Goal: Information Seeking & Learning: Learn about a topic

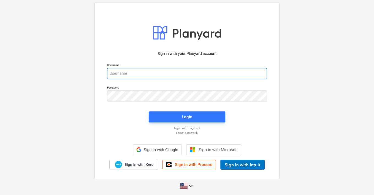
type input "[EMAIL_ADDRESS][PERSON_NAME][DOMAIN_NAME]"
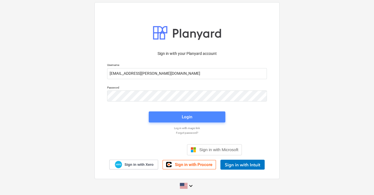
click at [198, 119] on span "Login" at bounding box center [186, 116] width 63 height 7
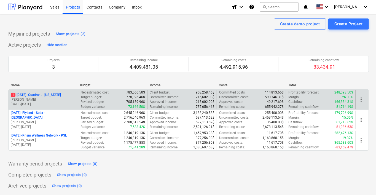
click at [50, 95] on p "1 [DATE] - Quadrant - [US_STATE]" at bounding box center [36, 95] width 50 height 5
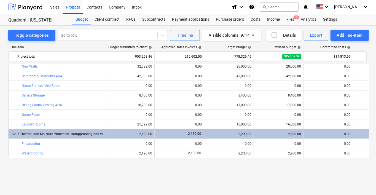
scroll to position [110, 0]
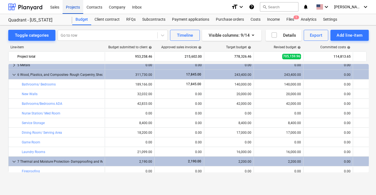
click at [72, 7] on div "Projects" at bounding box center [73, 7] width 21 height 14
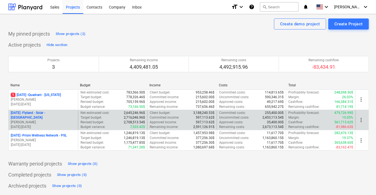
click at [50, 112] on p "[DATE] - Flyland - [GEOGRAPHIC_DATA] - [GEOGRAPHIC_DATA]" at bounding box center [43, 114] width 65 height 9
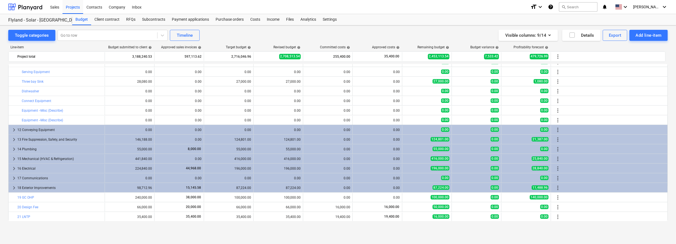
scroll to position [788, 0]
click at [79, 18] on div "Budget" at bounding box center [81, 19] width 19 height 11
click at [75, 6] on div "Projects" at bounding box center [73, 7] width 21 height 14
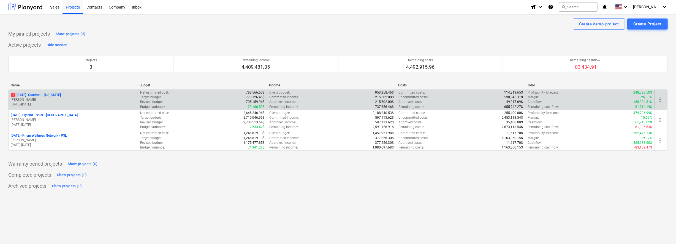
click at [47, 94] on p "1 [DATE] - Quadrant - [US_STATE]" at bounding box center [36, 95] width 50 height 5
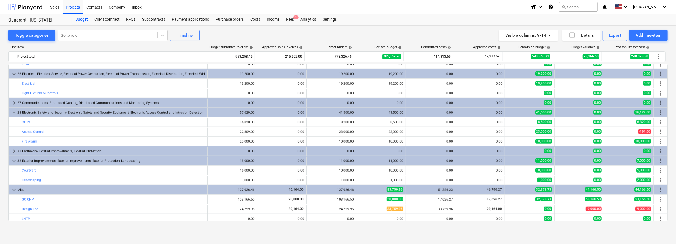
scroll to position [557, 0]
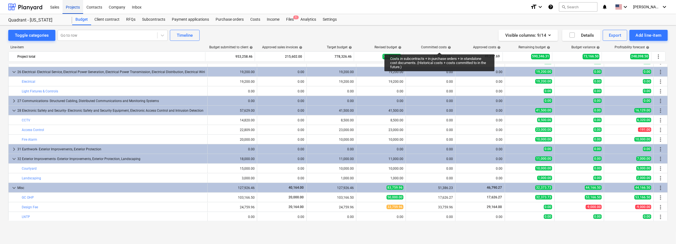
click at [74, 8] on div "Projects" at bounding box center [73, 7] width 21 height 14
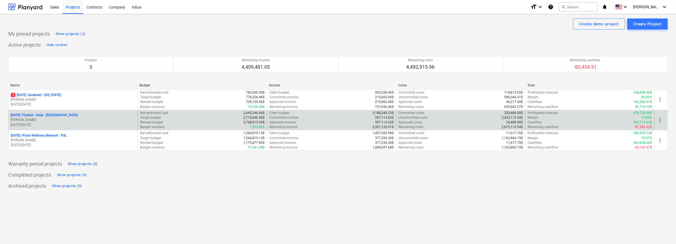
click at [46, 114] on p "[DATE] - Flyland - [GEOGRAPHIC_DATA] - [GEOGRAPHIC_DATA]" at bounding box center [44, 115] width 67 height 5
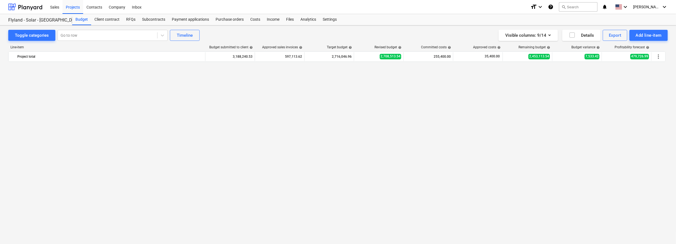
scroll to position [788, 0]
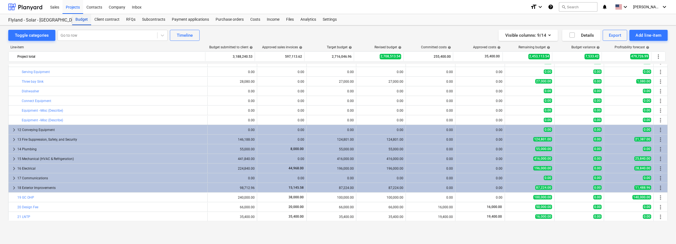
click at [80, 18] on div "Budget" at bounding box center [81, 19] width 19 height 11
click at [82, 18] on div "Budget" at bounding box center [81, 19] width 19 height 11
click at [75, 8] on div "Projects" at bounding box center [73, 7] width 21 height 14
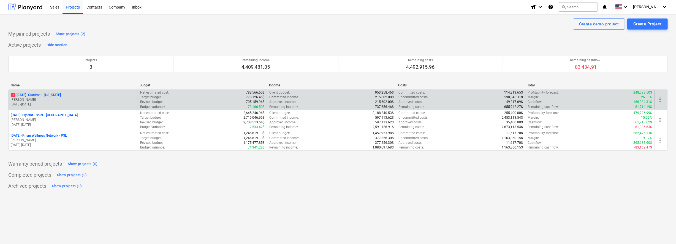
click at [42, 93] on p "1 [DATE] - Quadrant - [US_STATE]" at bounding box center [36, 95] width 50 height 5
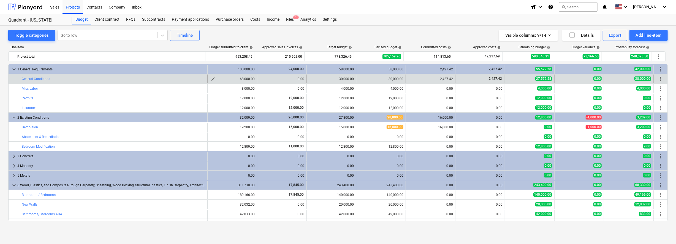
click at [246, 78] on div "68,000.00" at bounding box center [232, 79] width 45 height 4
click at [348, 78] on div "30,000.00" at bounding box center [331, 79] width 45 height 4
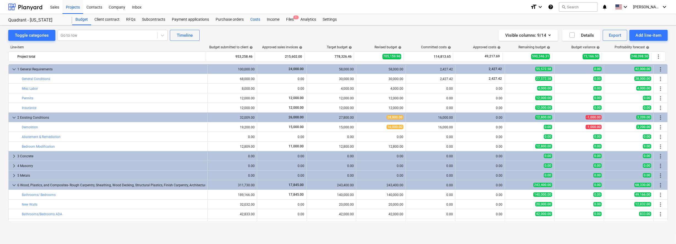
click at [257, 19] on div "Costs" at bounding box center [255, 19] width 17 height 11
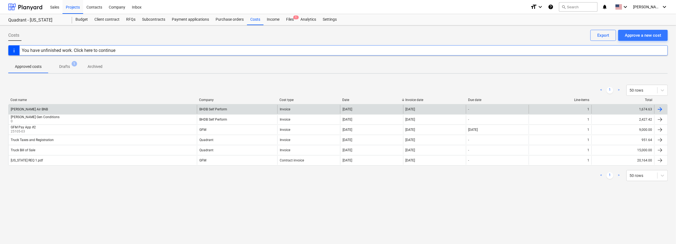
click at [86, 106] on div "[PERSON_NAME] Air BNB" at bounding box center [103, 109] width 188 height 9
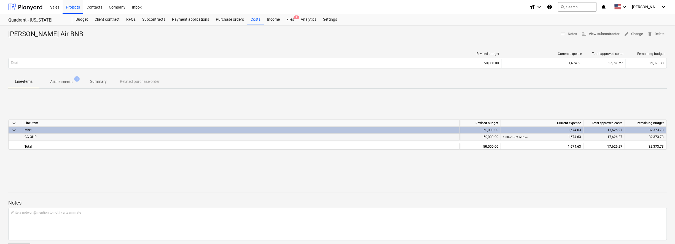
click at [26, 135] on span "GC OHP" at bounding box center [31, 137] width 12 height 4
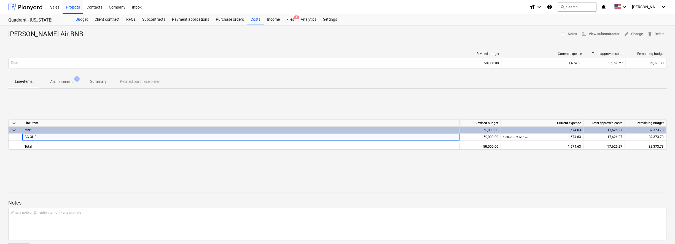
click at [81, 20] on div "Budget" at bounding box center [81, 19] width 19 height 11
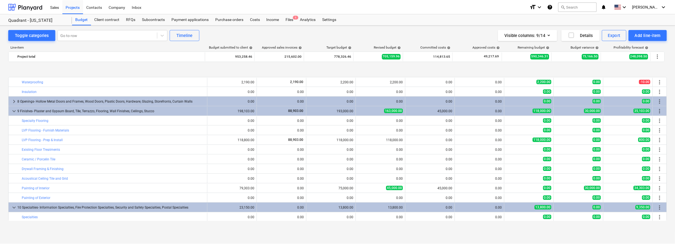
scroll to position [241, 0]
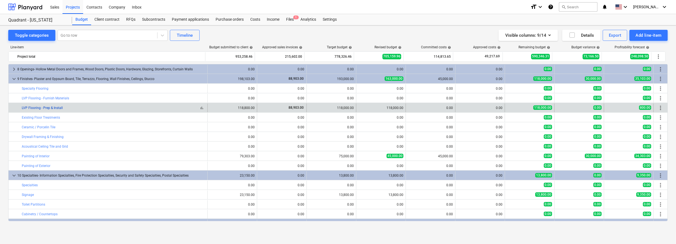
click at [54, 107] on link "LVP Flooring - Prep & Install" at bounding box center [42, 108] width 41 height 4
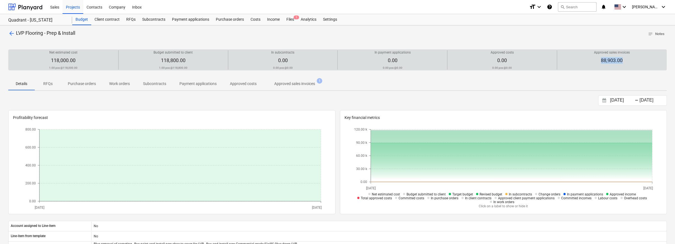
drag, startPoint x: 598, startPoint y: 61, endPoint x: 633, endPoint y: 61, distance: 34.4
click at [376, 61] on div "Approved sales invoices 88,903.00" at bounding box center [611, 59] width 105 height 19
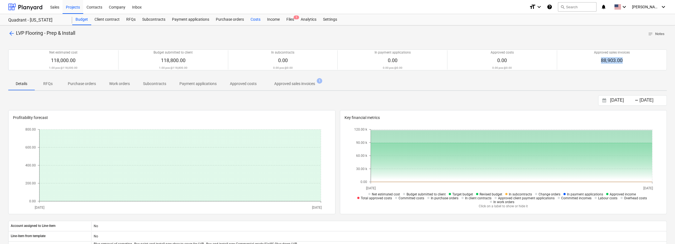
click at [255, 20] on div "Costs" at bounding box center [255, 19] width 17 height 11
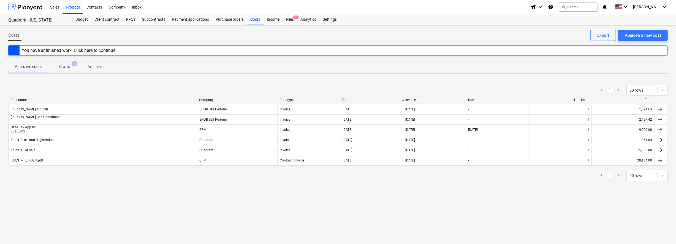
click at [376, 176] on link ">" at bounding box center [619, 175] width 7 height 7
click at [376, 175] on link "<" at bounding box center [601, 175] width 7 height 7
click at [272, 20] on div "Income" at bounding box center [273, 19] width 19 height 11
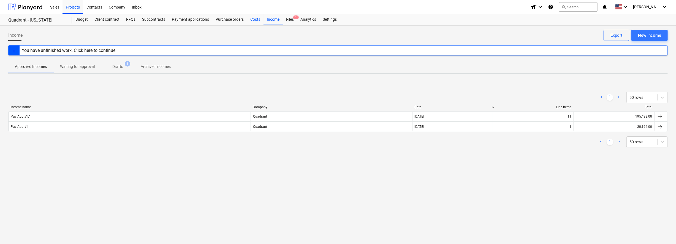
click at [255, 18] on div "Costs" at bounding box center [255, 19] width 17 height 11
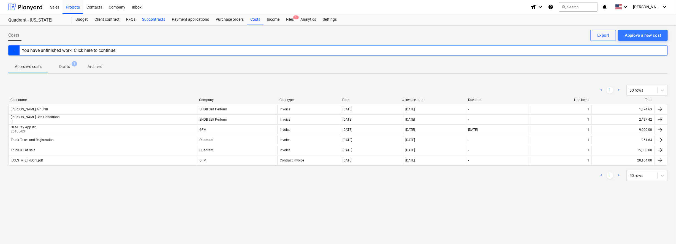
click at [152, 21] on div "Subcontracts" at bounding box center [154, 19] width 30 height 11
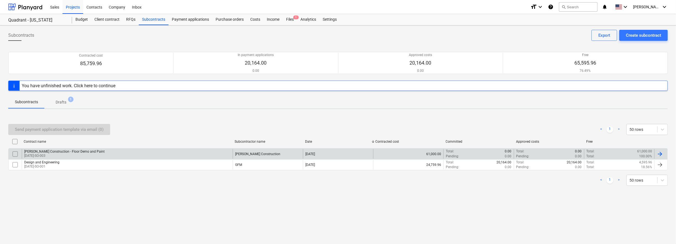
click at [83, 150] on div "[PERSON_NAME] Construction - Floor Demo and Paint" at bounding box center [64, 151] width 80 height 4
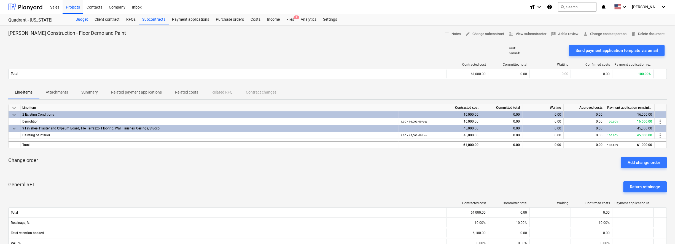
click at [82, 18] on div "Budget" at bounding box center [81, 19] width 19 height 11
